Goal: Task Accomplishment & Management: Manage account settings

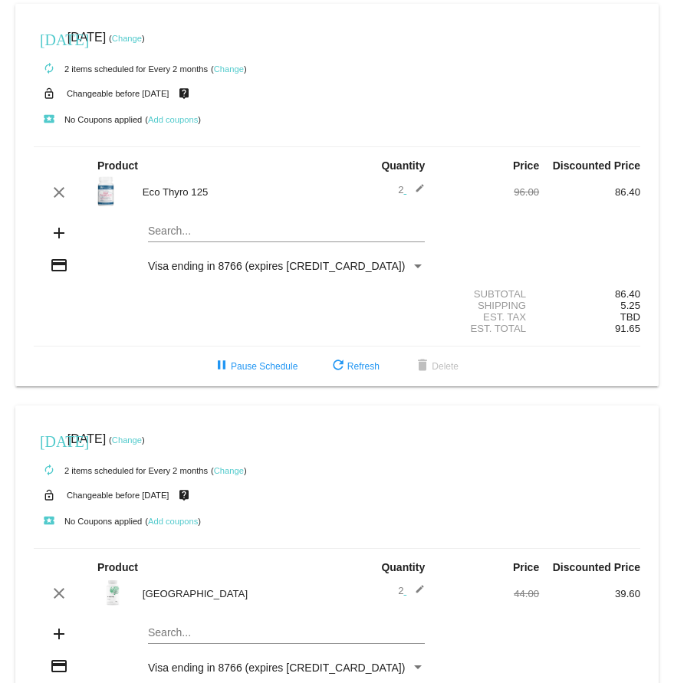
click at [229, 64] on link "Change" at bounding box center [229, 68] width 30 height 9
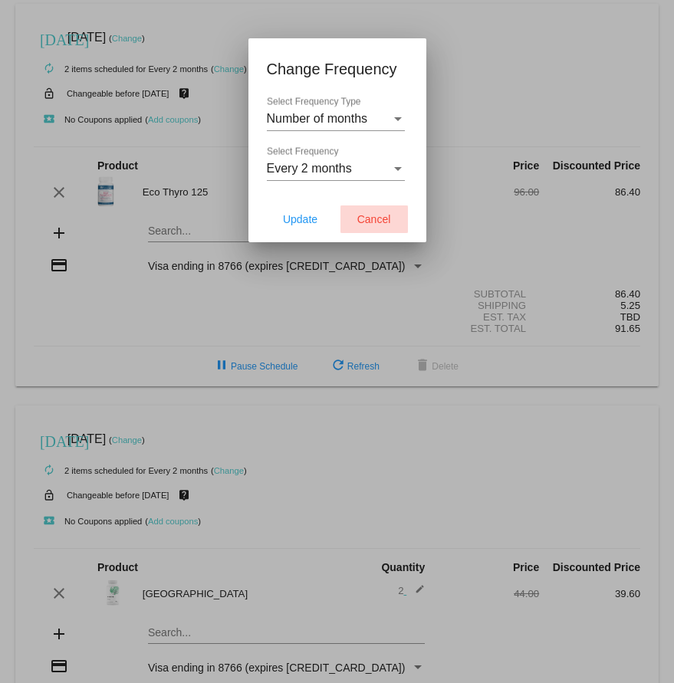
click at [379, 219] on span "Cancel" at bounding box center [374, 219] width 34 height 12
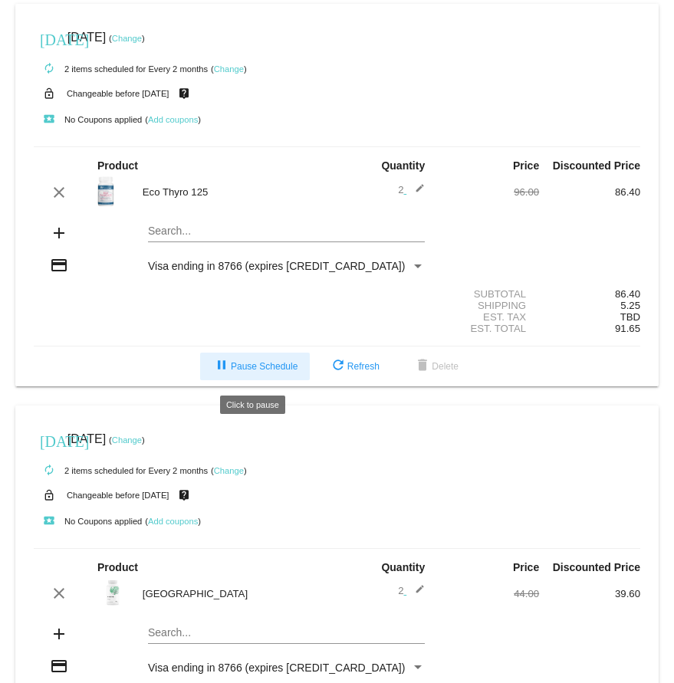
click at [246, 369] on span "pause Pause Schedule" at bounding box center [254, 366] width 85 height 11
click at [142, 41] on link "Change" at bounding box center [127, 38] width 30 height 9
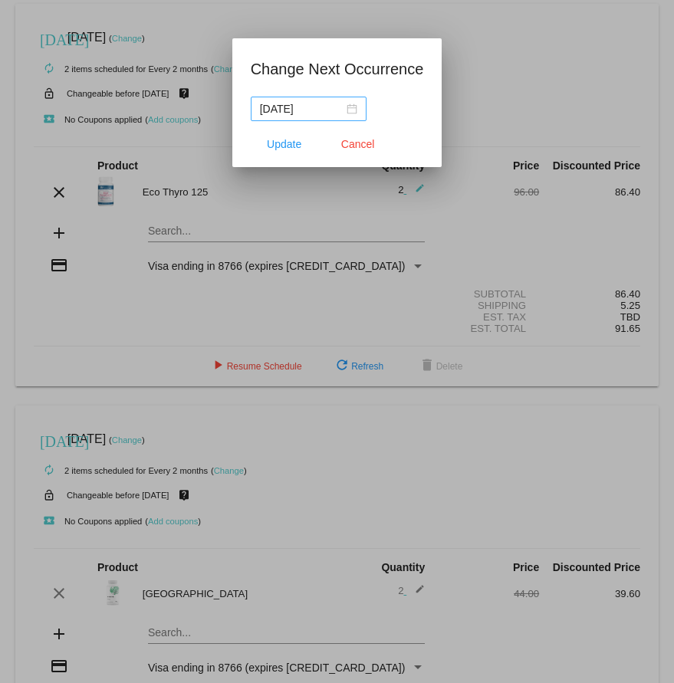
click at [338, 108] on div "[DATE]" at bounding box center [308, 108] width 97 height 17
click at [493, 72] on div at bounding box center [337, 341] width 674 height 683
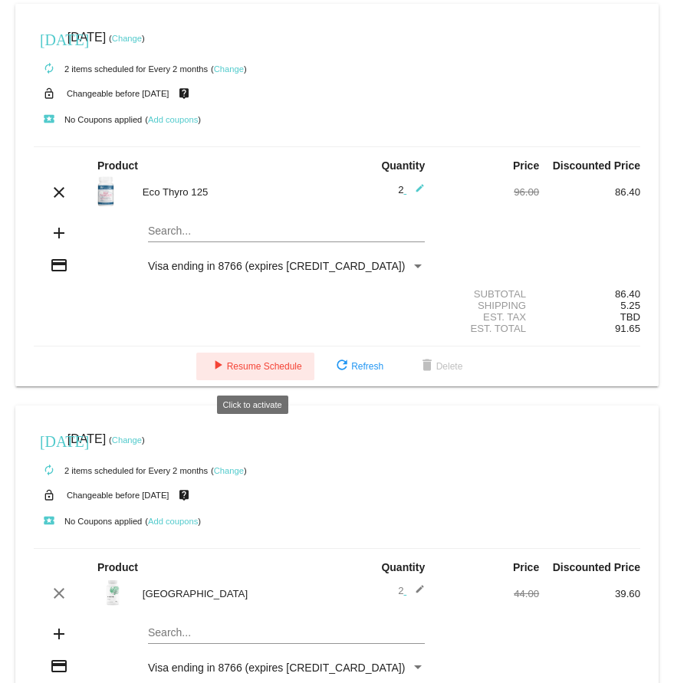
click at [282, 372] on span "play_arrow Resume Schedule" at bounding box center [256, 366] width 94 height 11
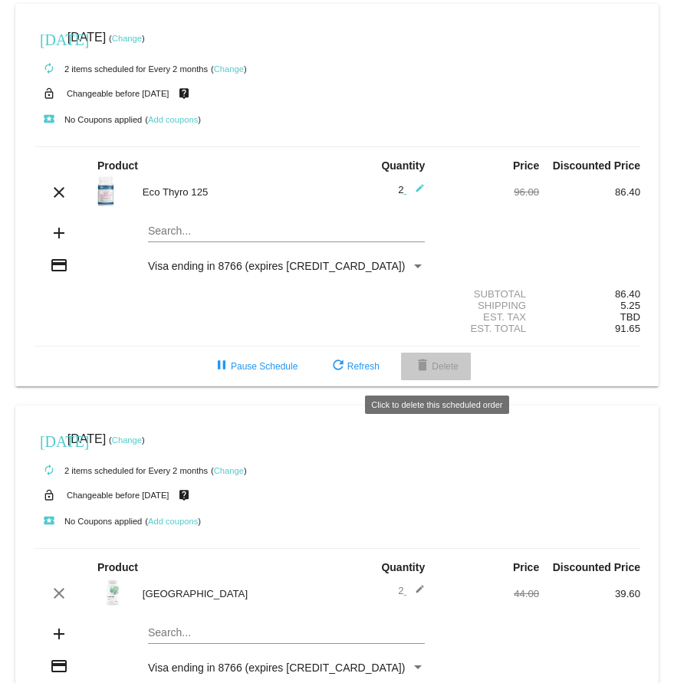
click at [433, 367] on span "delete Delete" at bounding box center [435, 366] width 45 height 11
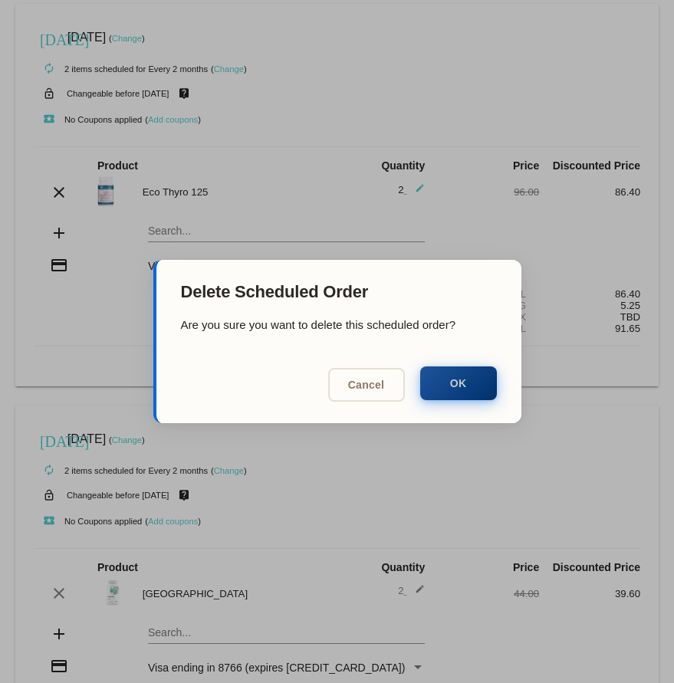
click at [461, 385] on button "OK" at bounding box center [458, 384] width 77 height 34
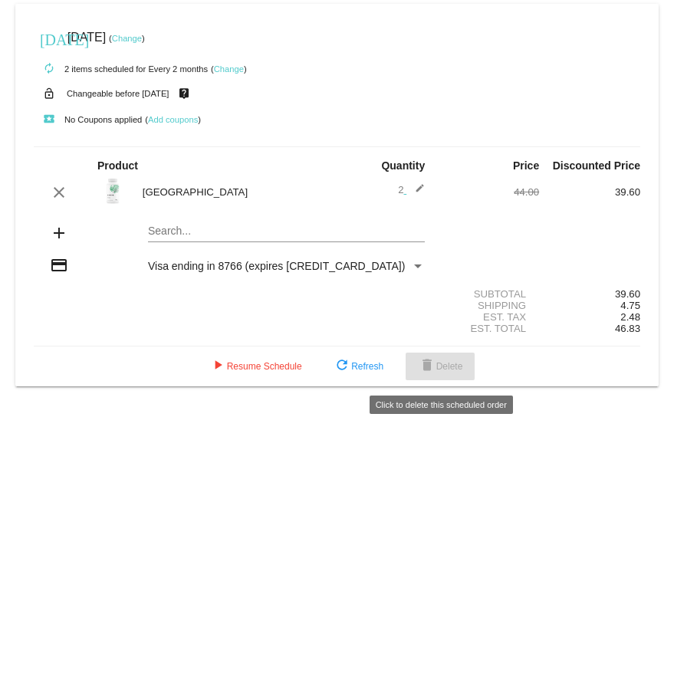
click at [444, 372] on span "delete Delete" at bounding box center [440, 366] width 45 height 11
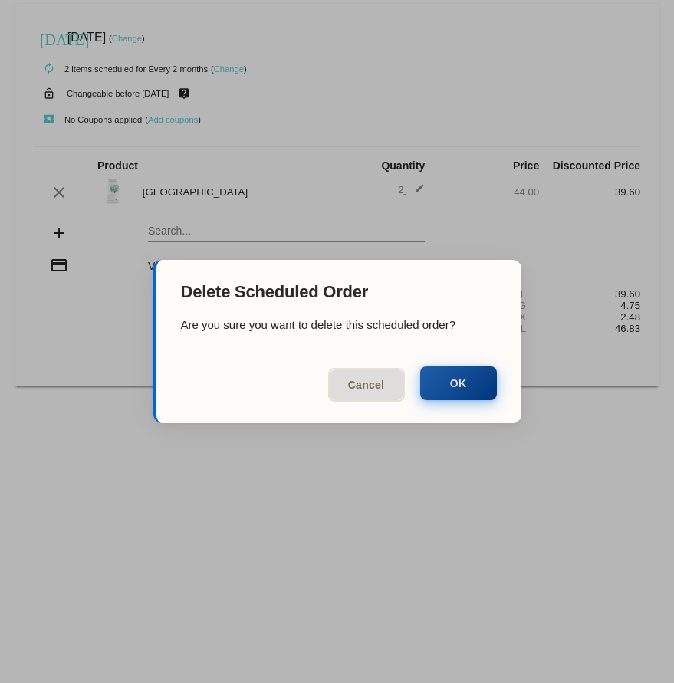
click at [454, 387] on button "OK" at bounding box center [458, 384] width 77 height 34
